Goal: Information Seeking & Learning: Learn about a topic

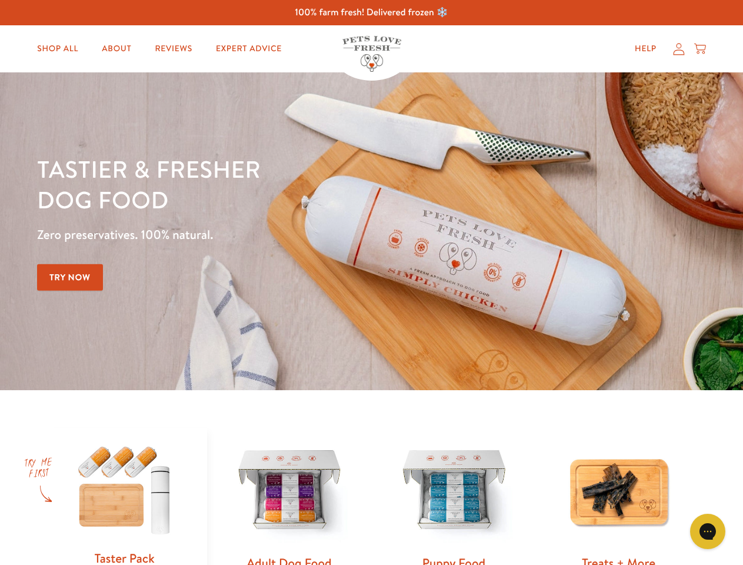
click at [371, 282] on div "Tastier & fresher dog food Zero preservatives. 100% natural. Try Now" at bounding box center [260, 231] width 446 height 155
click at [708, 531] on icon "Open gorgias live chat" at bounding box center [707, 531] width 11 height 11
